Goal: Information Seeking & Learning: Learn about a topic

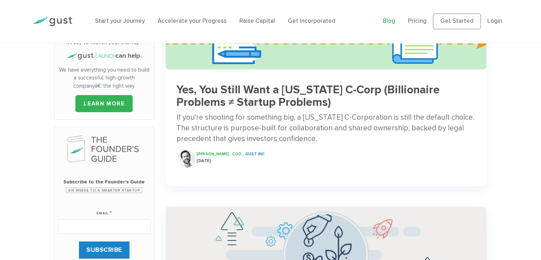
scroll to position [119, 0]
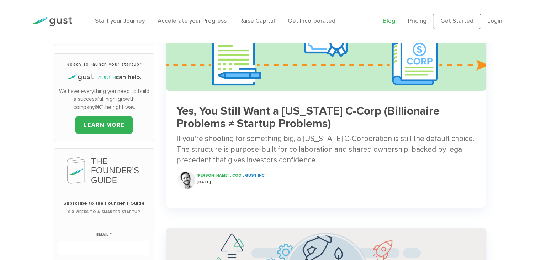
click at [275, 112] on h3 "Yes, You Still Want a [US_STATE] C-Corp (Billionaire Problems ≠ Startup Problem…" at bounding box center [326, 117] width 299 height 25
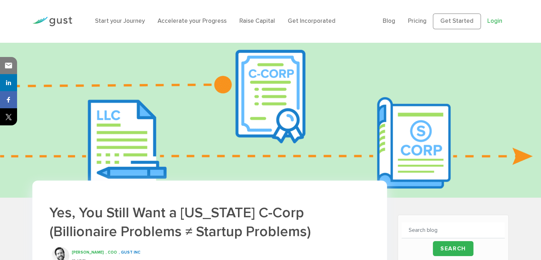
click at [492, 22] on link "Login" at bounding box center [495, 20] width 15 height 7
click at [452, 24] on link "Get Started" at bounding box center [457, 22] width 48 height 16
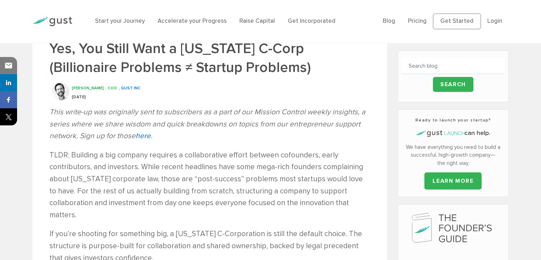
scroll to position [178, 0]
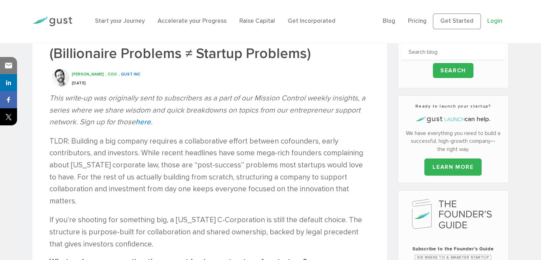
click at [495, 22] on link "Login" at bounding box center [495, 20] width 15 height 7
